Goal: Information Seeking & Learning: Learn about a topic

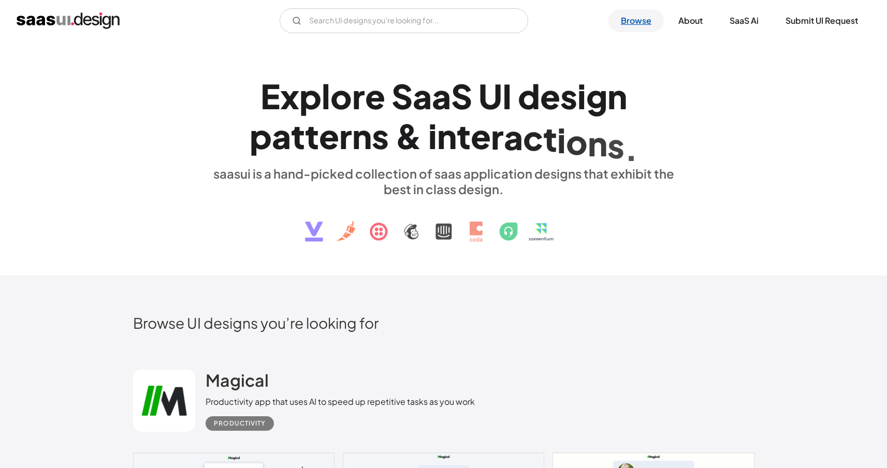
click at [643, 26] on link "Browse" at bounding box center [636, 20] width 55 height 23
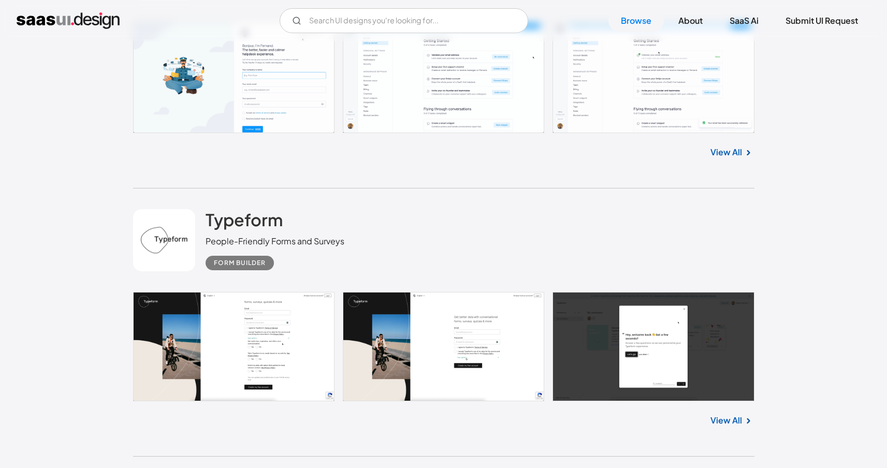
scroll to position [4475, 0]
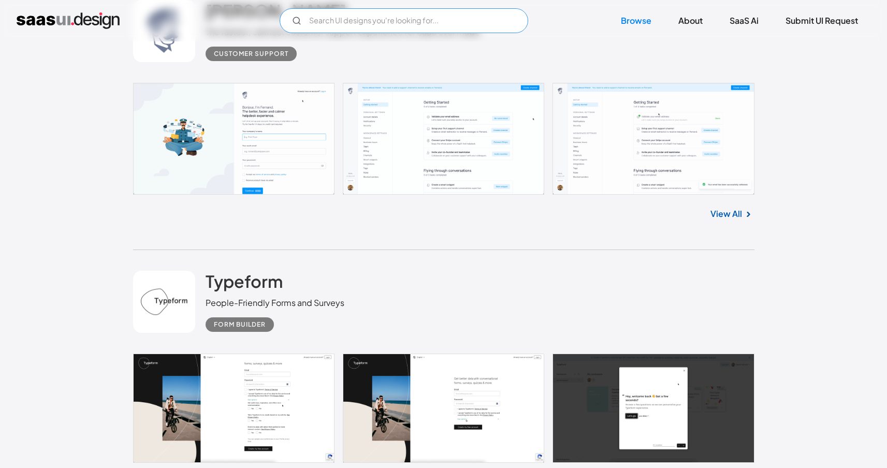
click at [381, 22] on input "Email Form" at bounding box center [404, 20] width 249 height 25
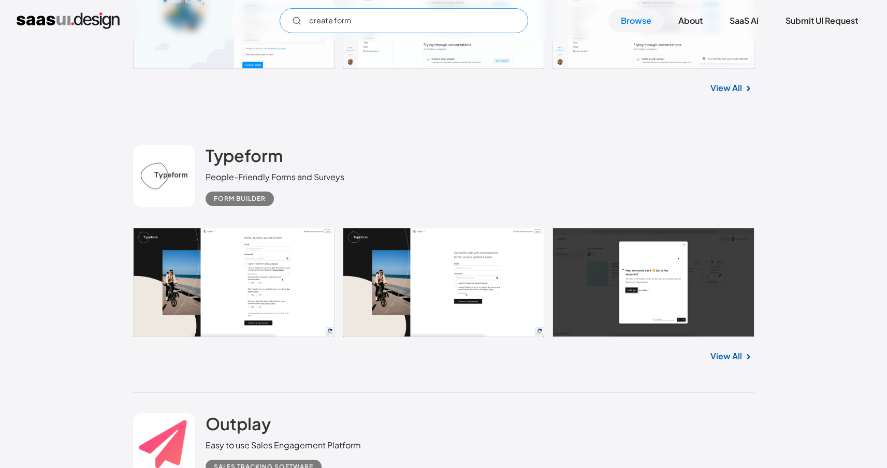
scroll to position [4599, 0]
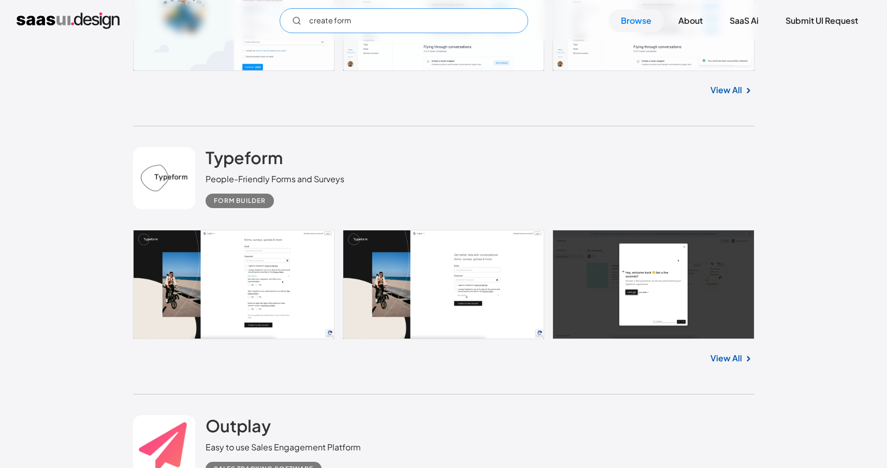
type input "create form"
click at [289, 286] on link at bounding box center [443, 284] width 621 height 109
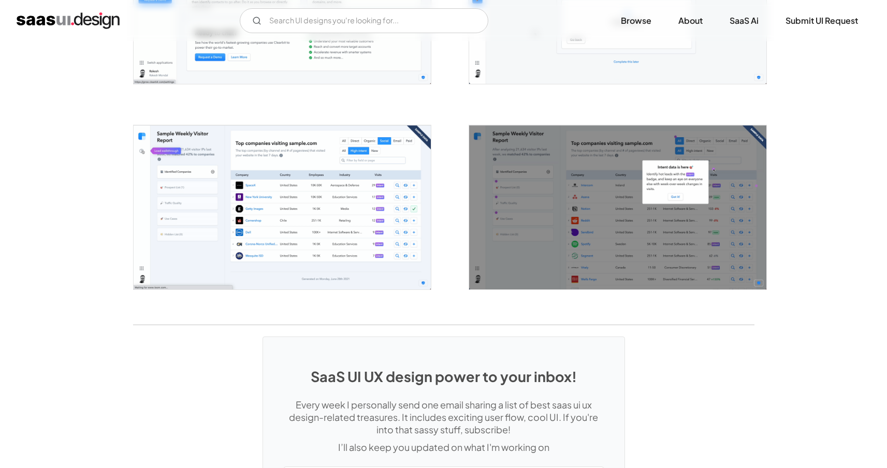
scroll to position [1772, 0]
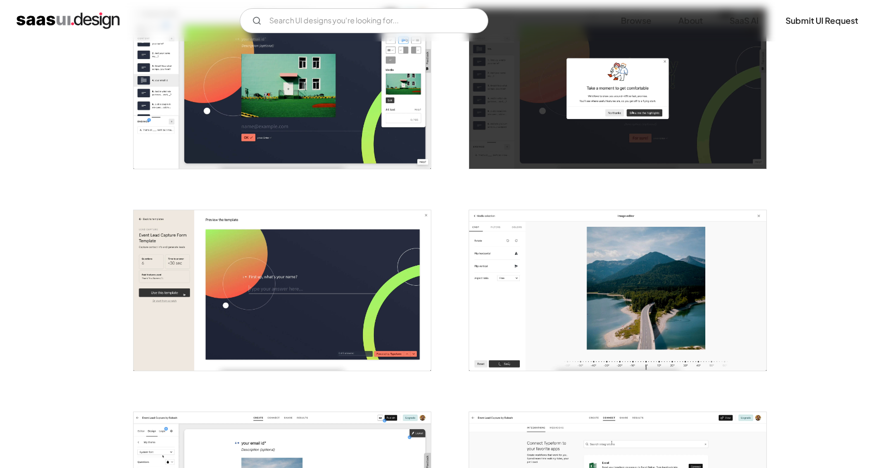
scroll to position [1851, 0]
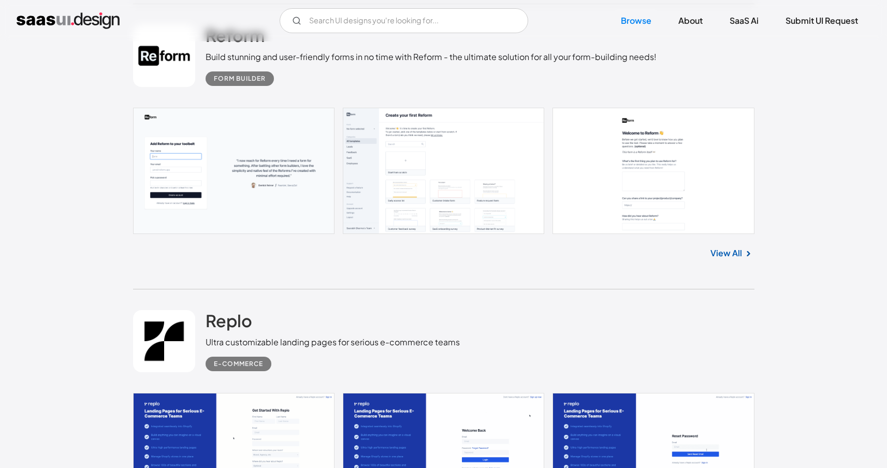
scroll to position [3640, 0]
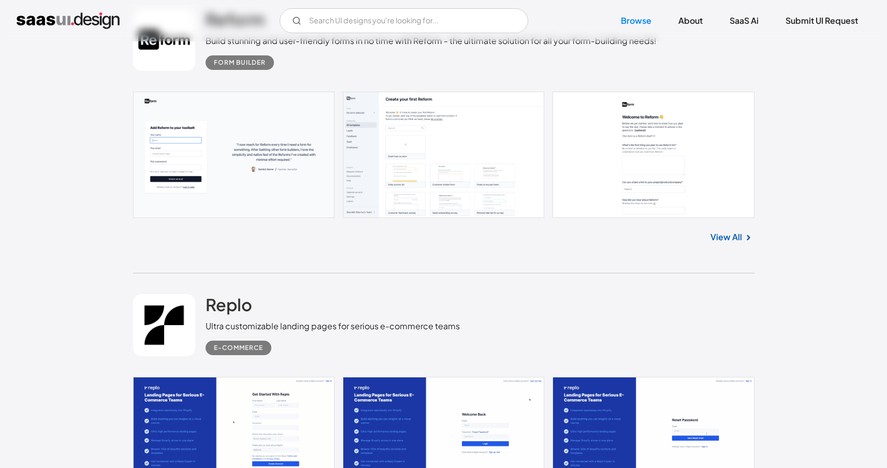
drag, startPoint x: 169, startPoint y: 52, endPoint x: 97, endPoint y: 119, distance: 98.6
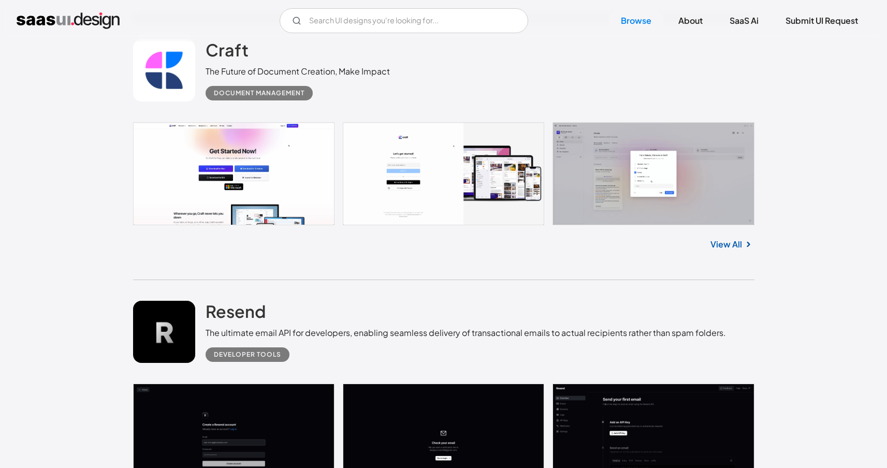
scroll to position [16461, 0]
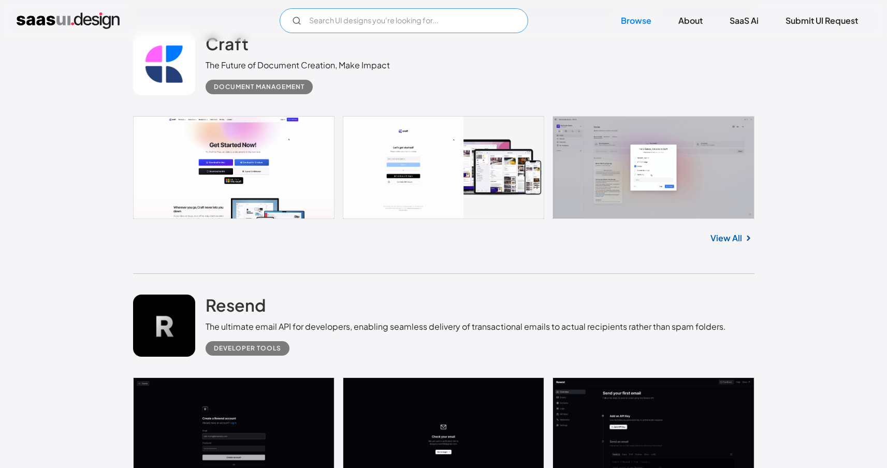
click at [461, 29] on input "Email Form" at bounding box center [404, 20] width 249 height 25
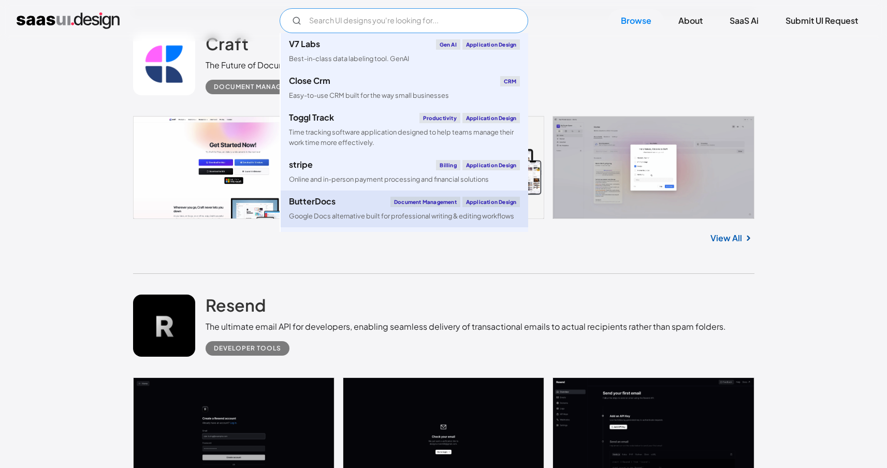
click at [416, 195] on link "ButterDocs Document Management Application Design Google Docs alternative built…" at bounding box center [405, 209] width 248 height 37
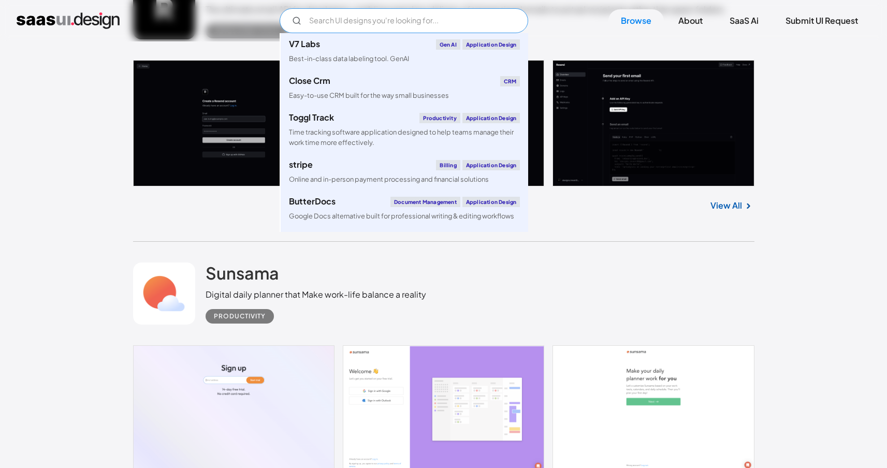
scroll to position [16791, 0]
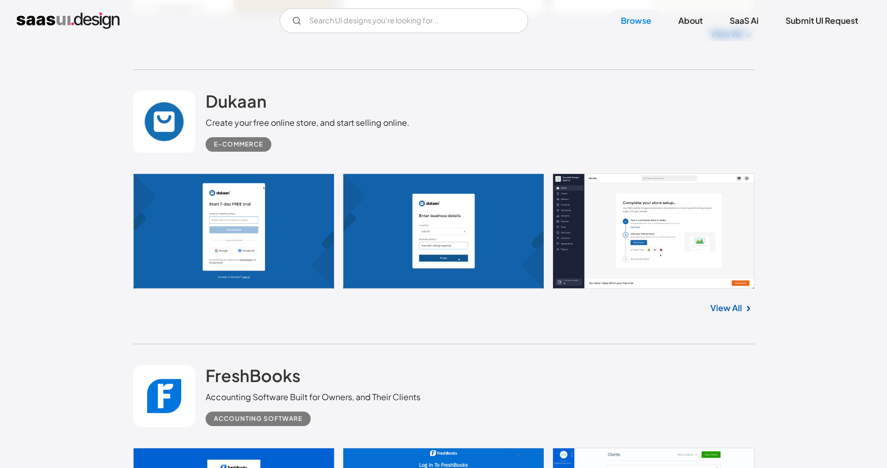
scroll to position [20859, 0]
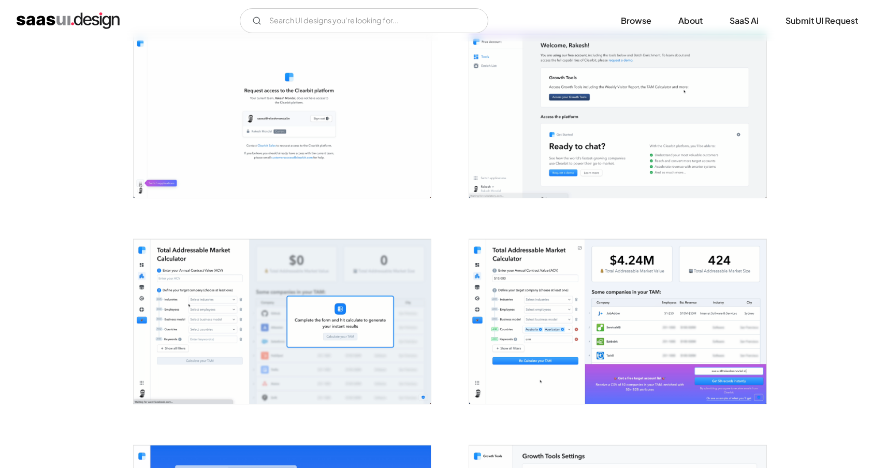
scroll to position [1104, 0]
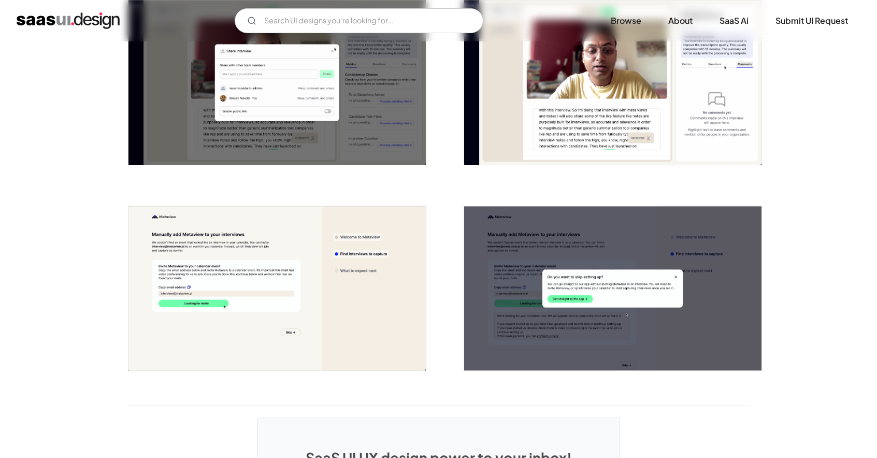
scroll to position [2411, 0]
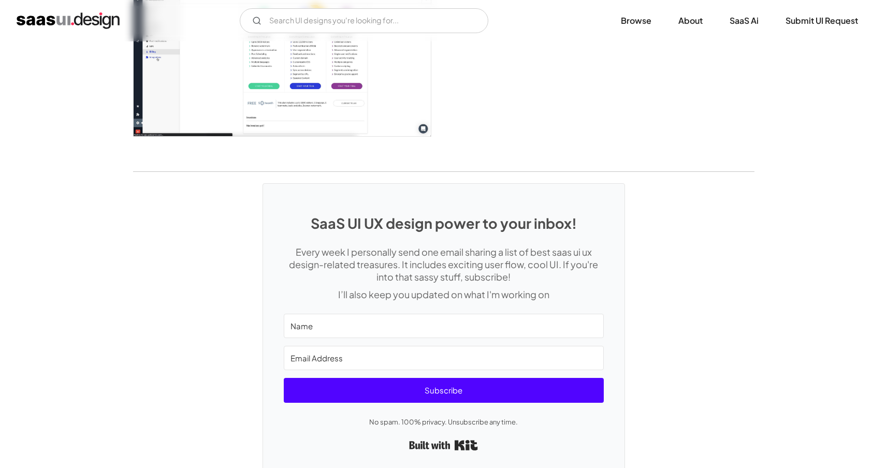
scroll to position [1375, 0]
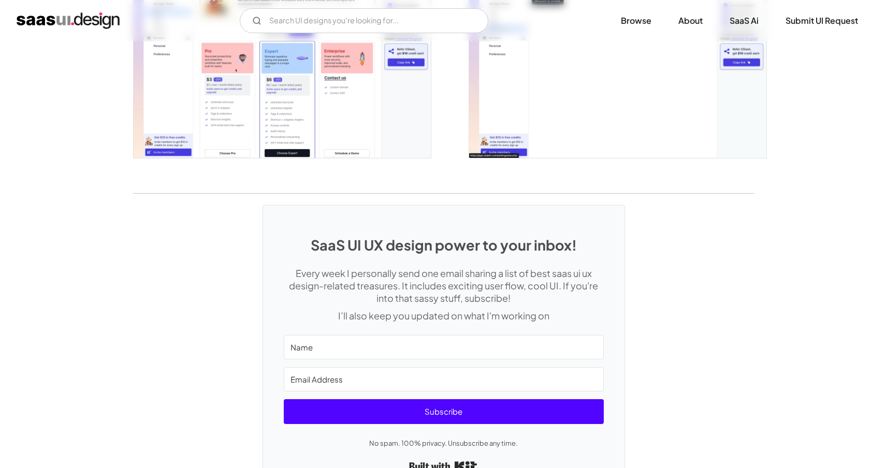
scroll to position [2379, 0]
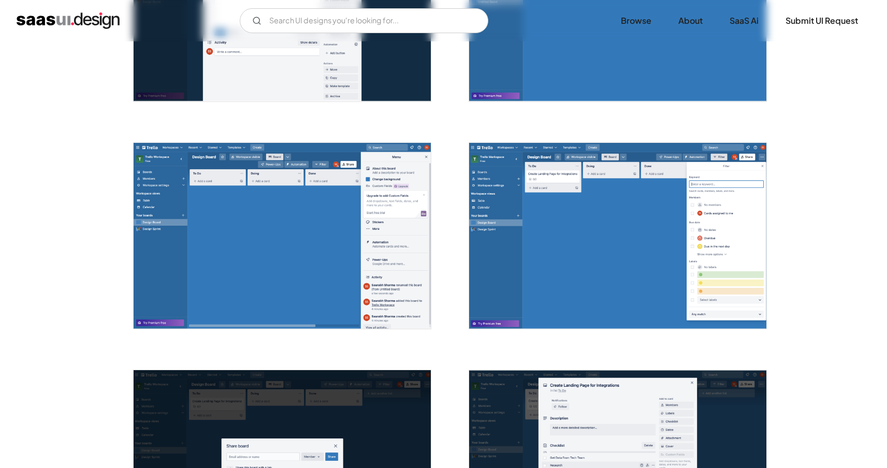
scroll to position [1044, 0]
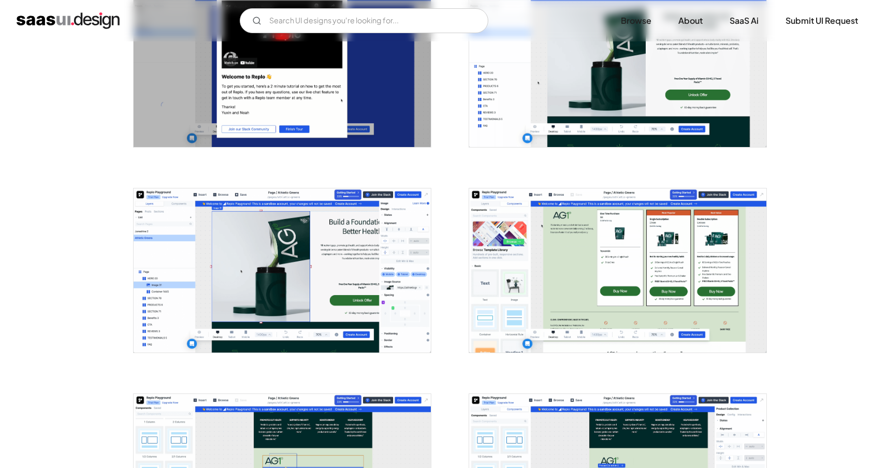
scroll to position [877, 0]
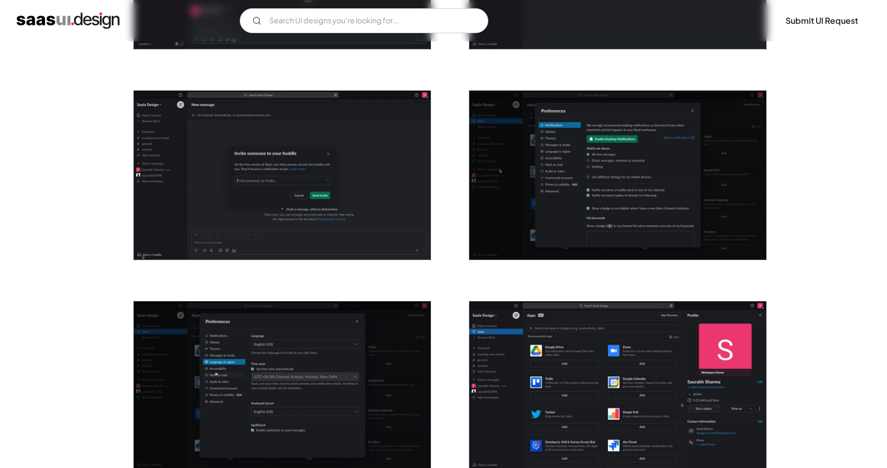
scroll to position [1237, 0]
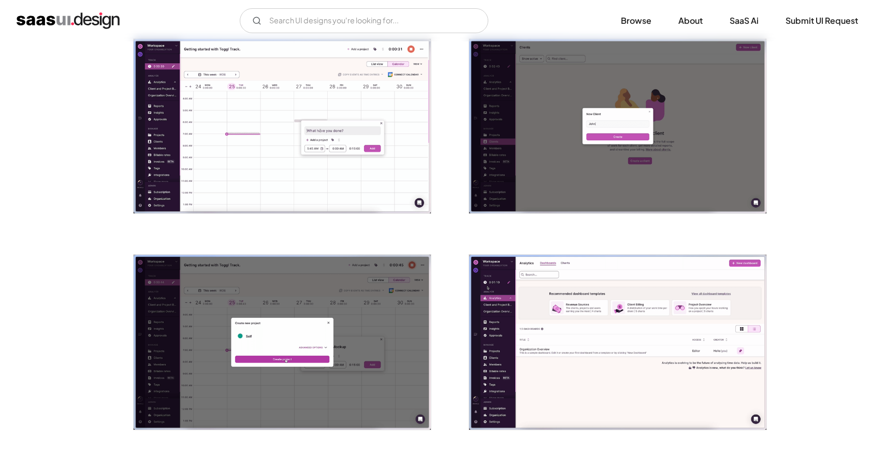
scroll to position [1286, 0]
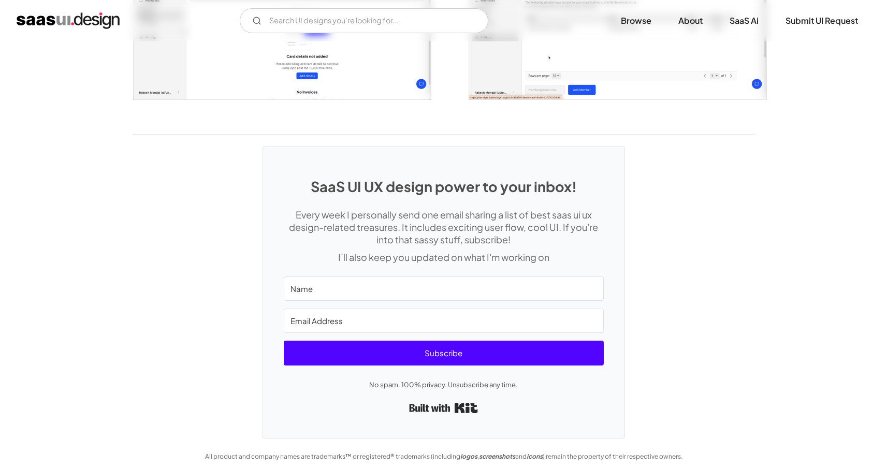
scroll to position [1945, 0]
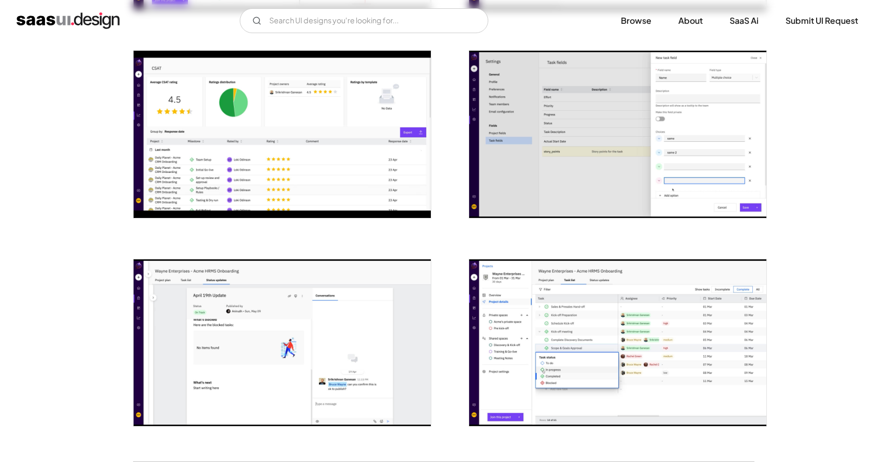
scroll to position [1493, 0]
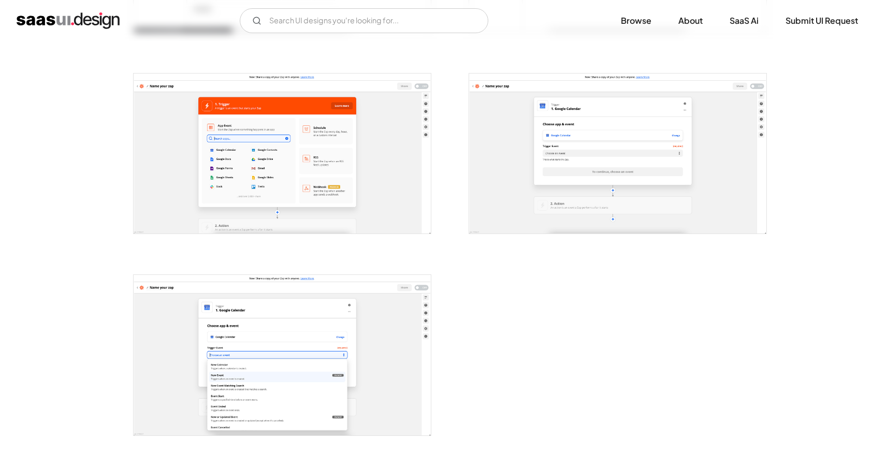
scroll to position [1787, 0]
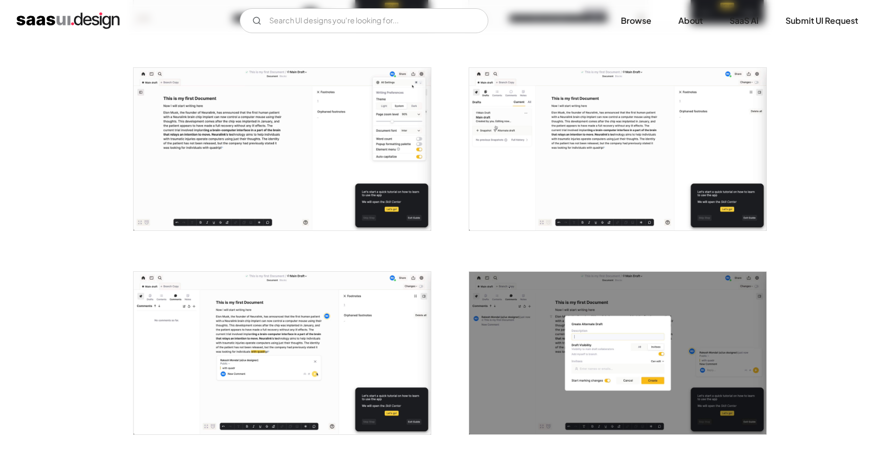
scroll to position [604, 0]
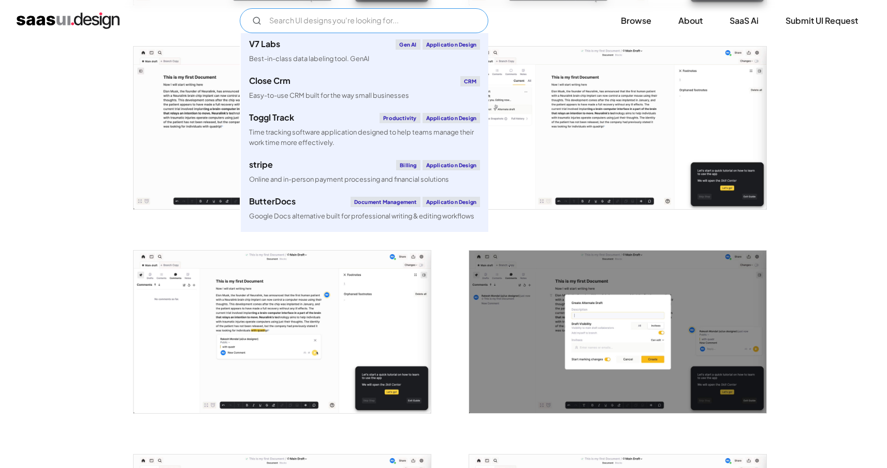
click at [314, 27] on input "Email Form" at bounding box center [364, 20] width 249 height 25
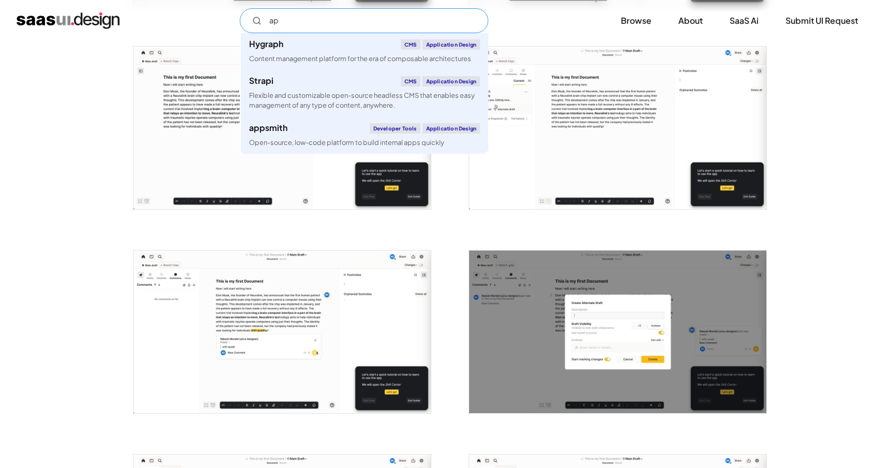
type input "a"
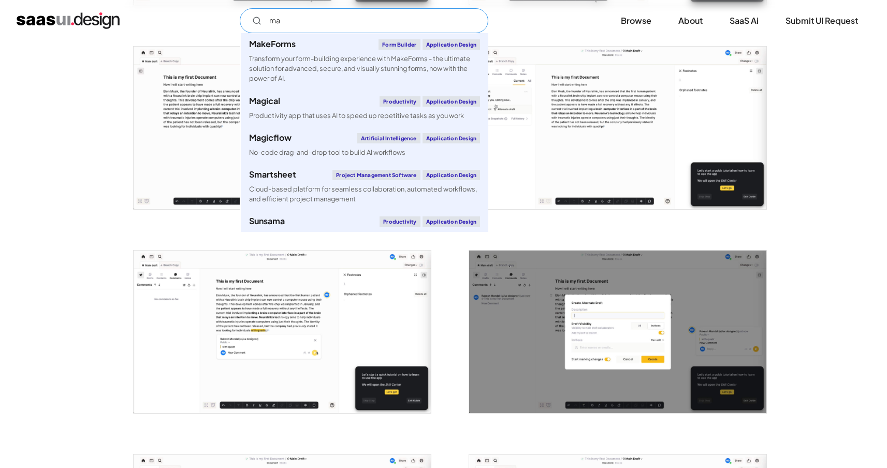
type input "m"
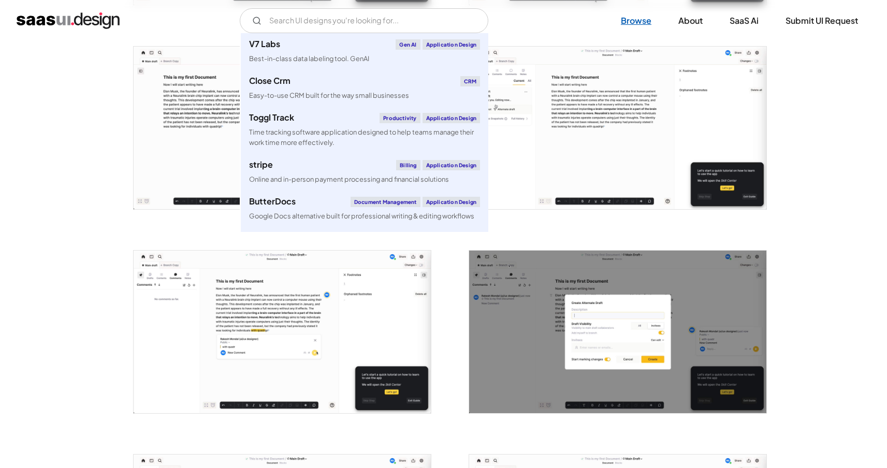
click at [654, 16] on link "Browse" at bounding box center [636, 20] width 55 height 23
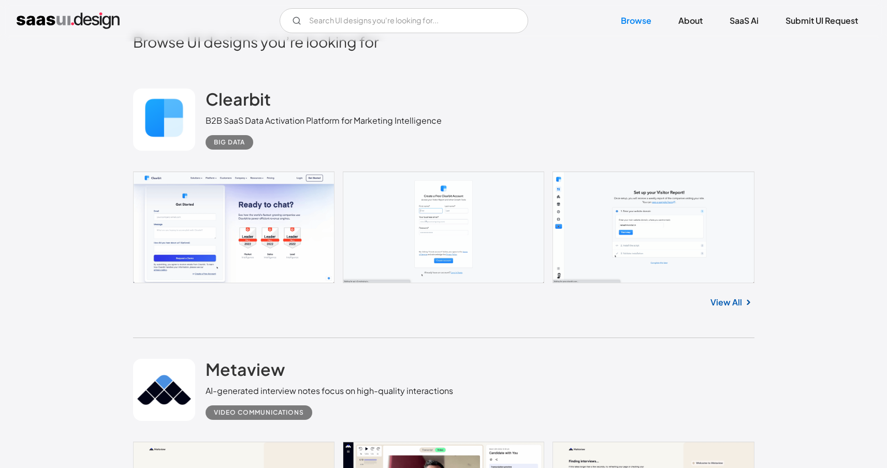
scroll to position [344, 0]
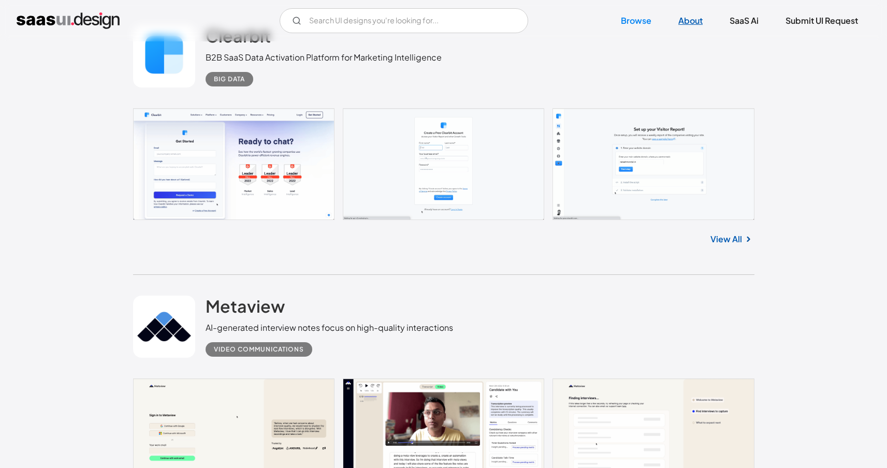
click at [693, 27] on link "About" at bounding box center [690, 20] width 49 height 23
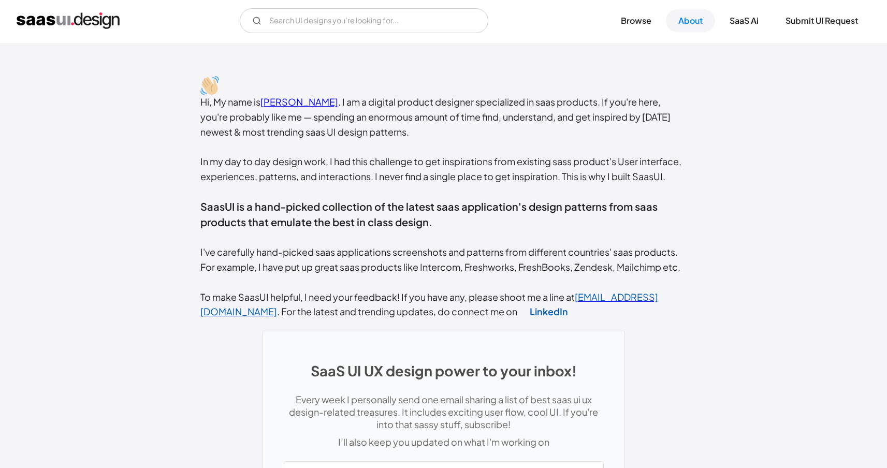
scroll to position [114, 0]
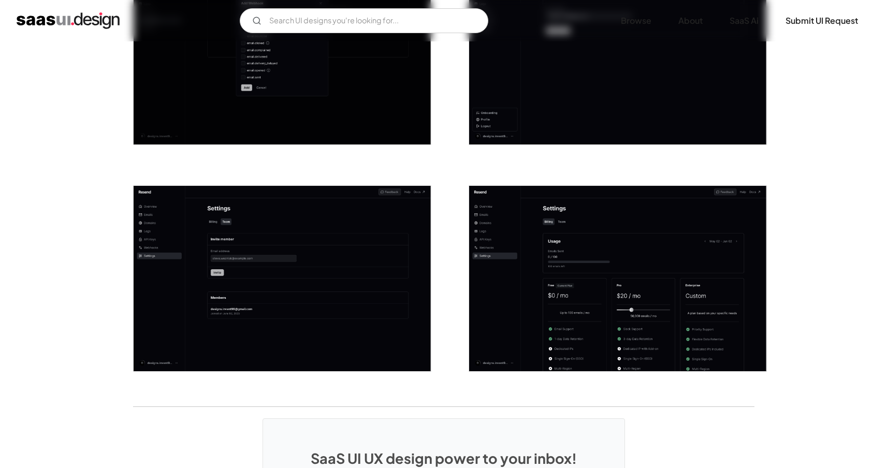
scroll to position [1459, 0]
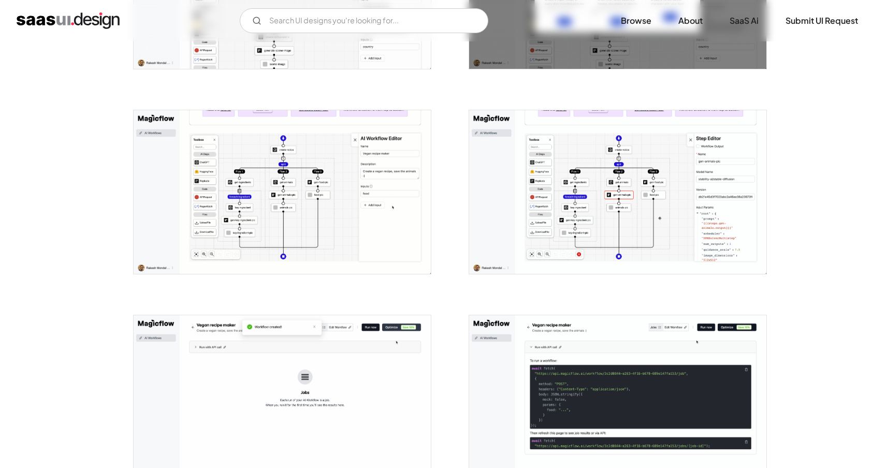
scroll to position [782, 0]
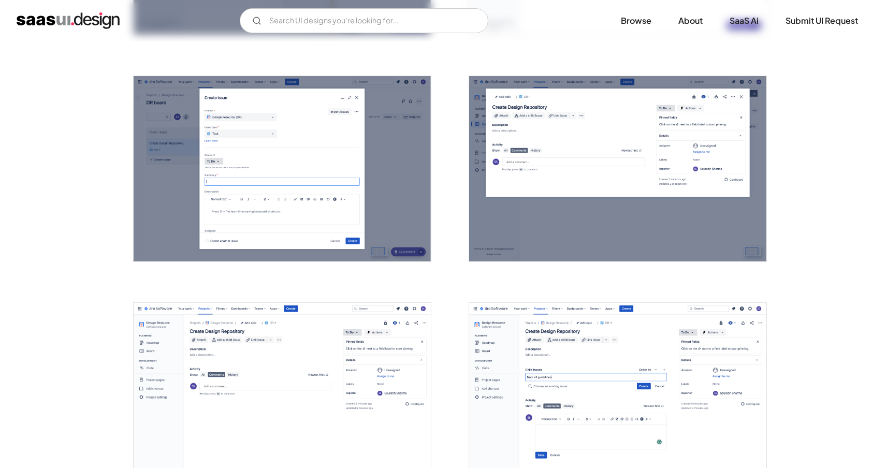
scroll to position [1574, 0]
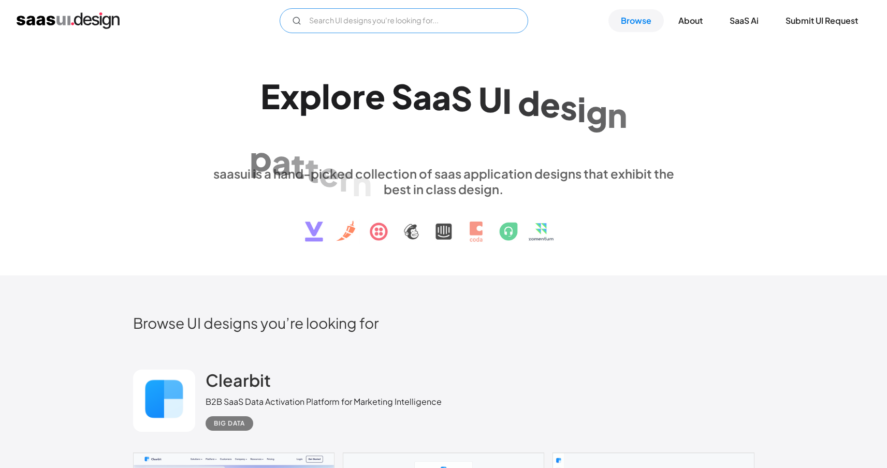
click at [322, 20] on input "Email Form" at bounding box center [404, 20] width 249 height 25
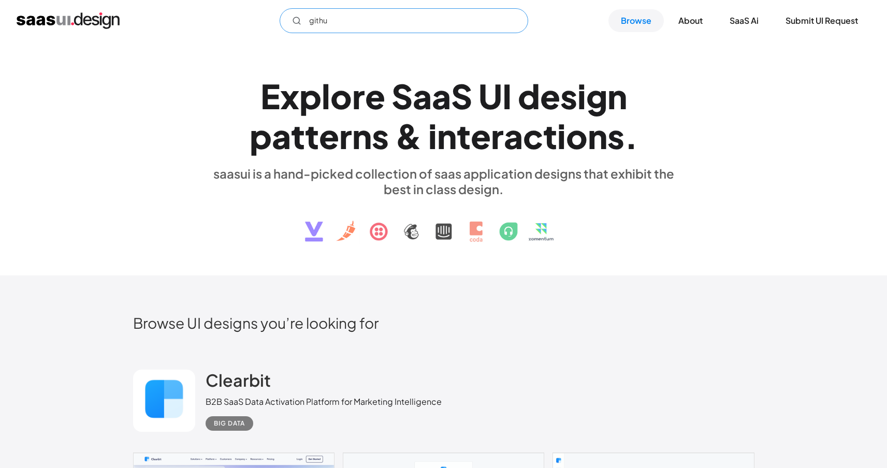
type input "github"
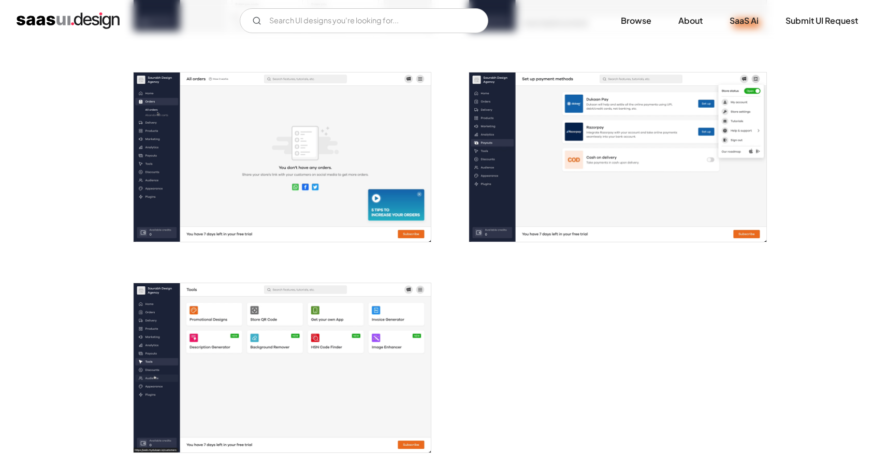
scroll to position [1650, 0]
